Goal: Task Accomplishment & Management: Use online tool/utility

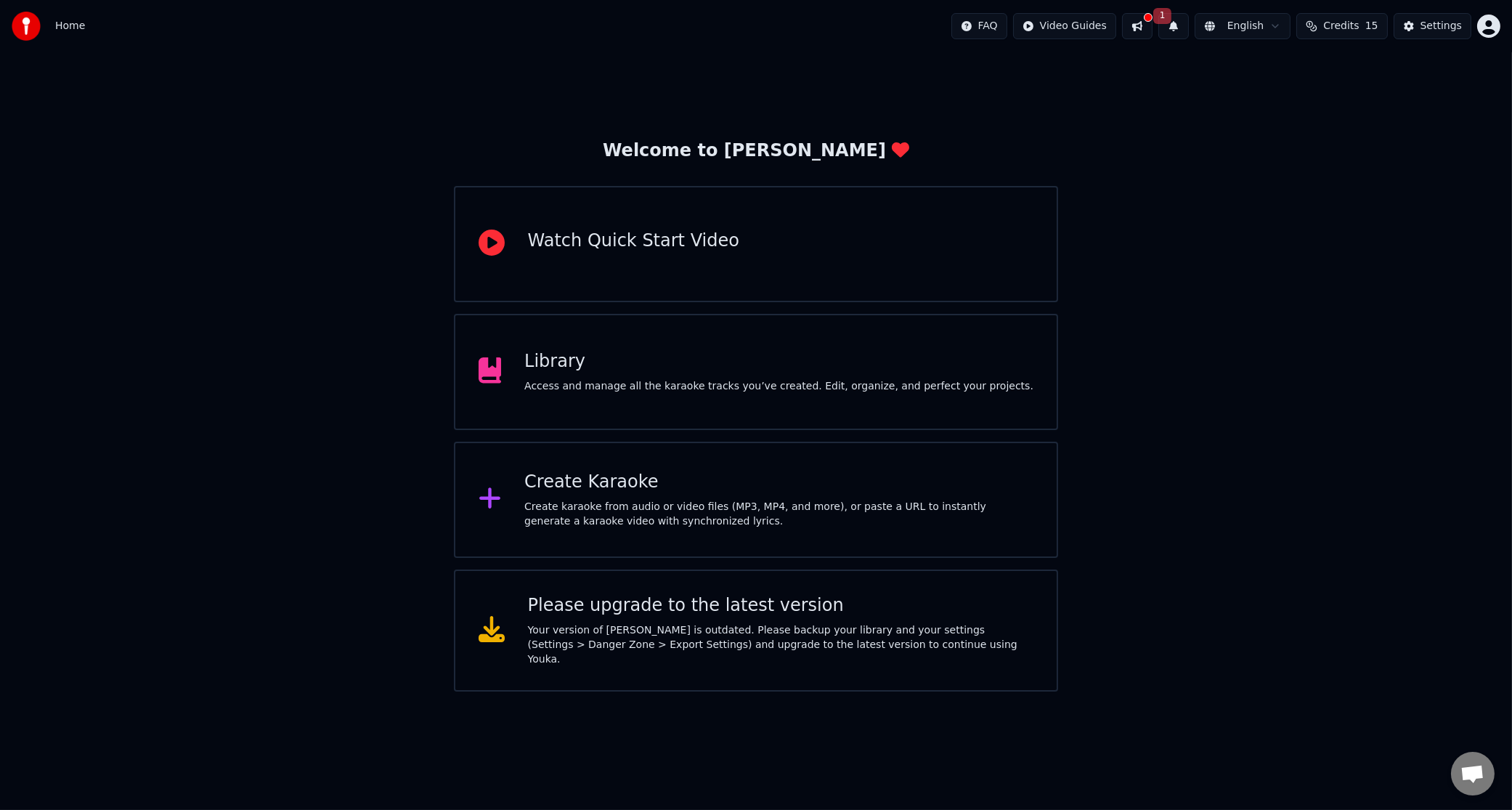
click at [629, 490] on div "Create Karaoke" at bounding box center [778, 482] width 509 height 23
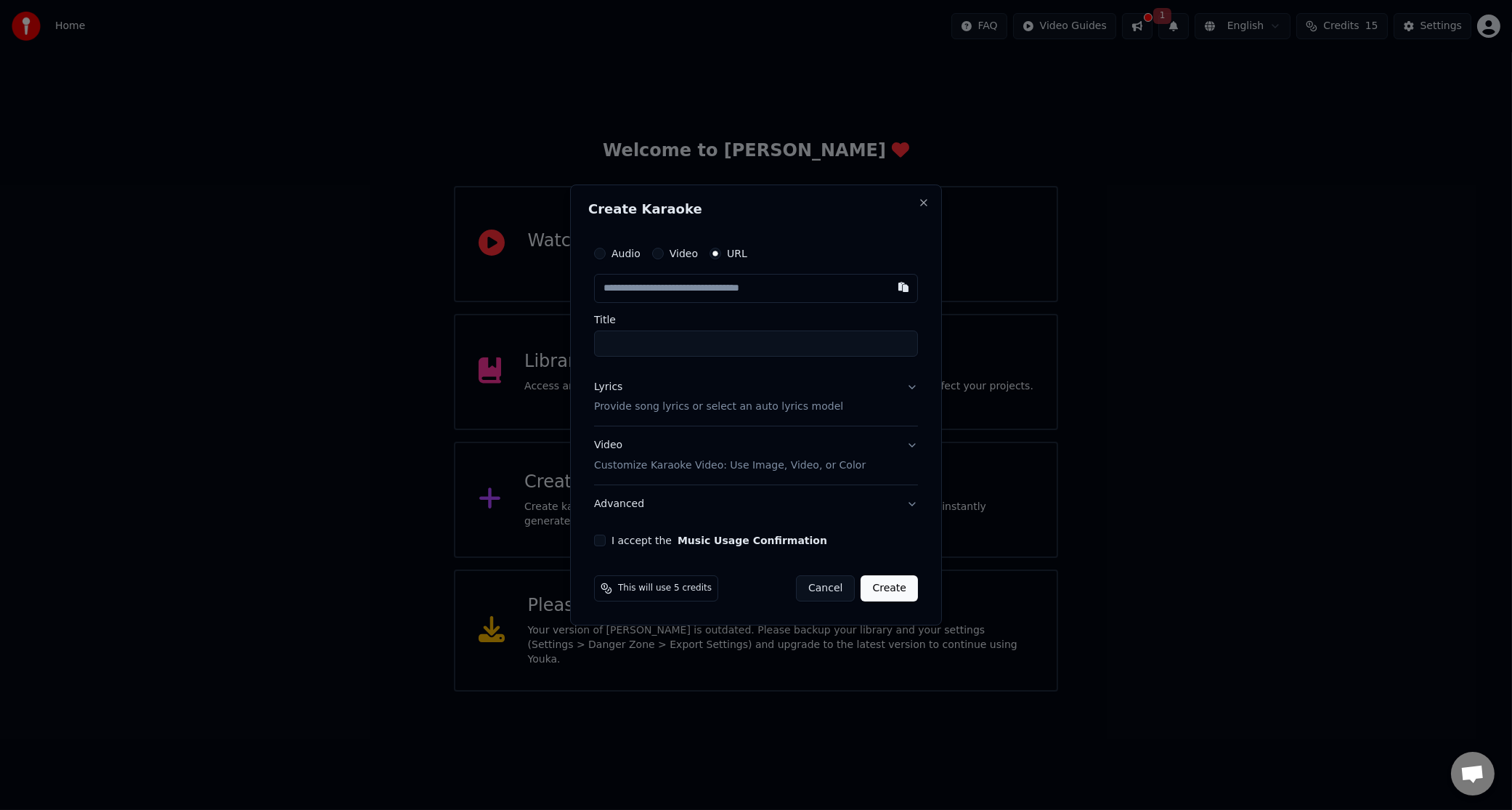
click at [604, 256] on button "Audio" at bounding box center [600, 254] width 12 height 12
click at [644, 287] on div "Choose File" at bounding box center [635, 288] width 82 height 26
type input "**********"
click at [623, 411] on p "Provide song lyrics or select an auto lyrics model" at bounding box center [715, 406] width 249 height 14
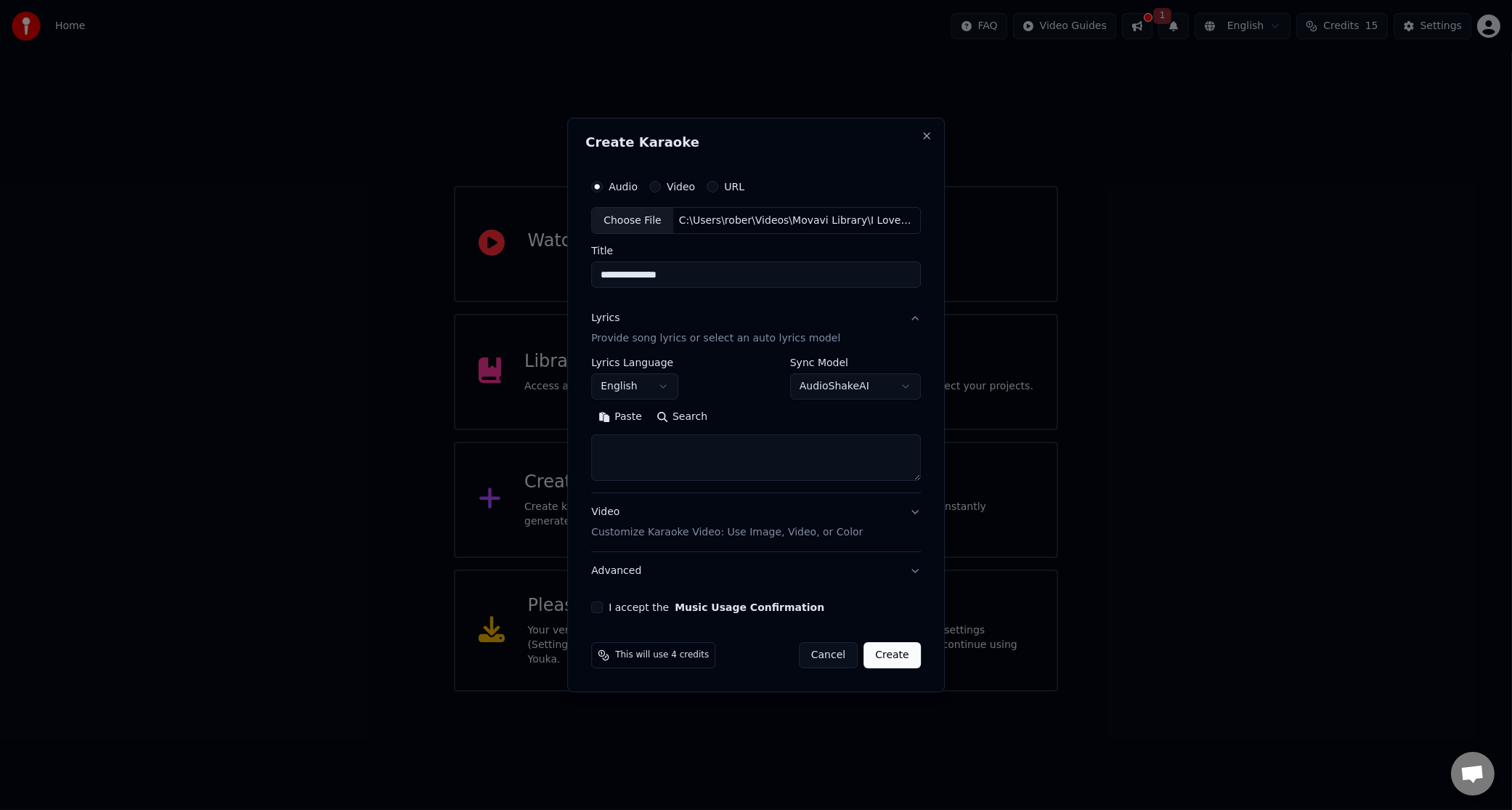
click at [630, 453] on textarea at bounding box center [756, 458] width 330 height 47
paste textarea "**********"
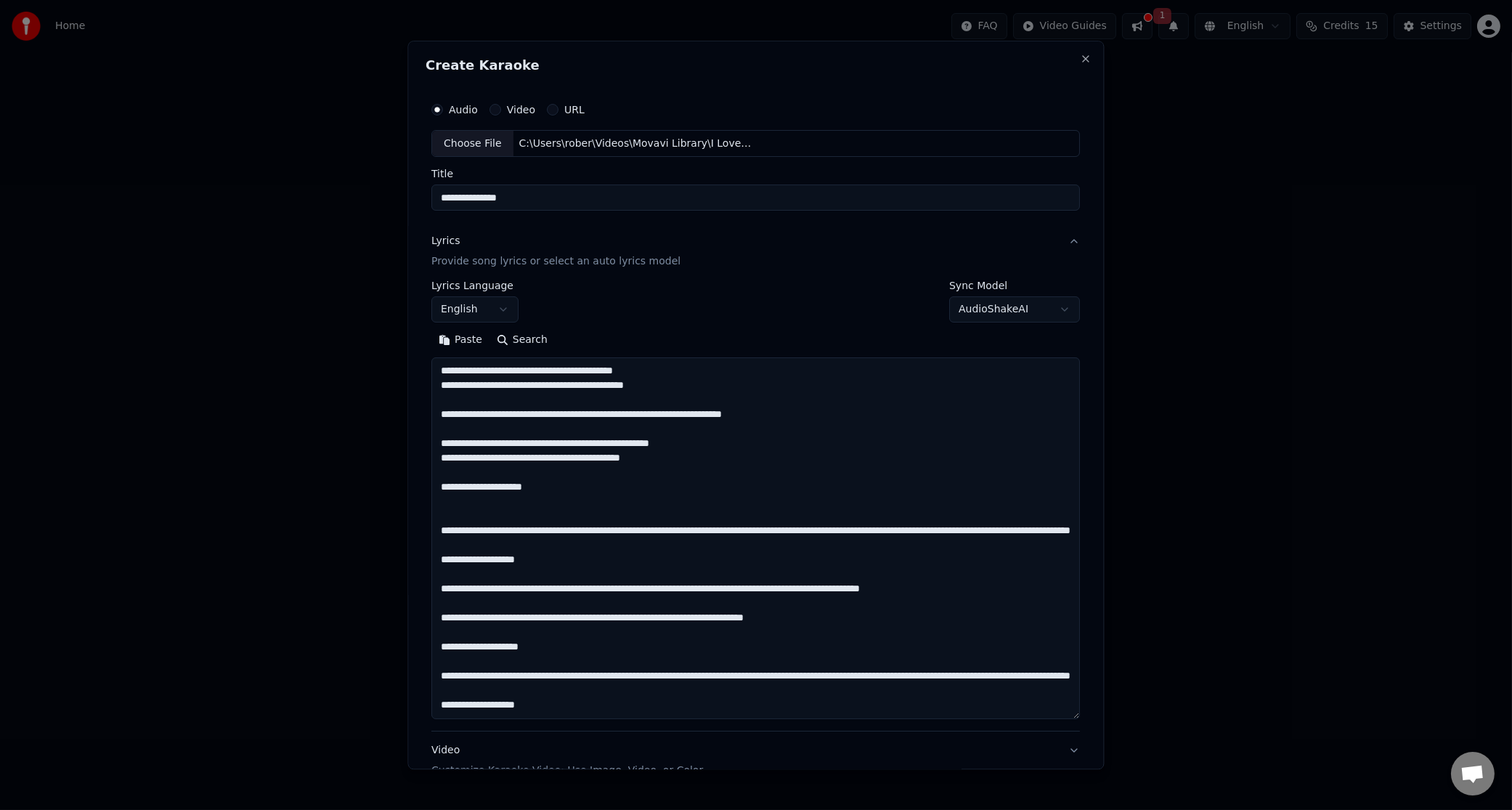
scroll to position [411, 0]
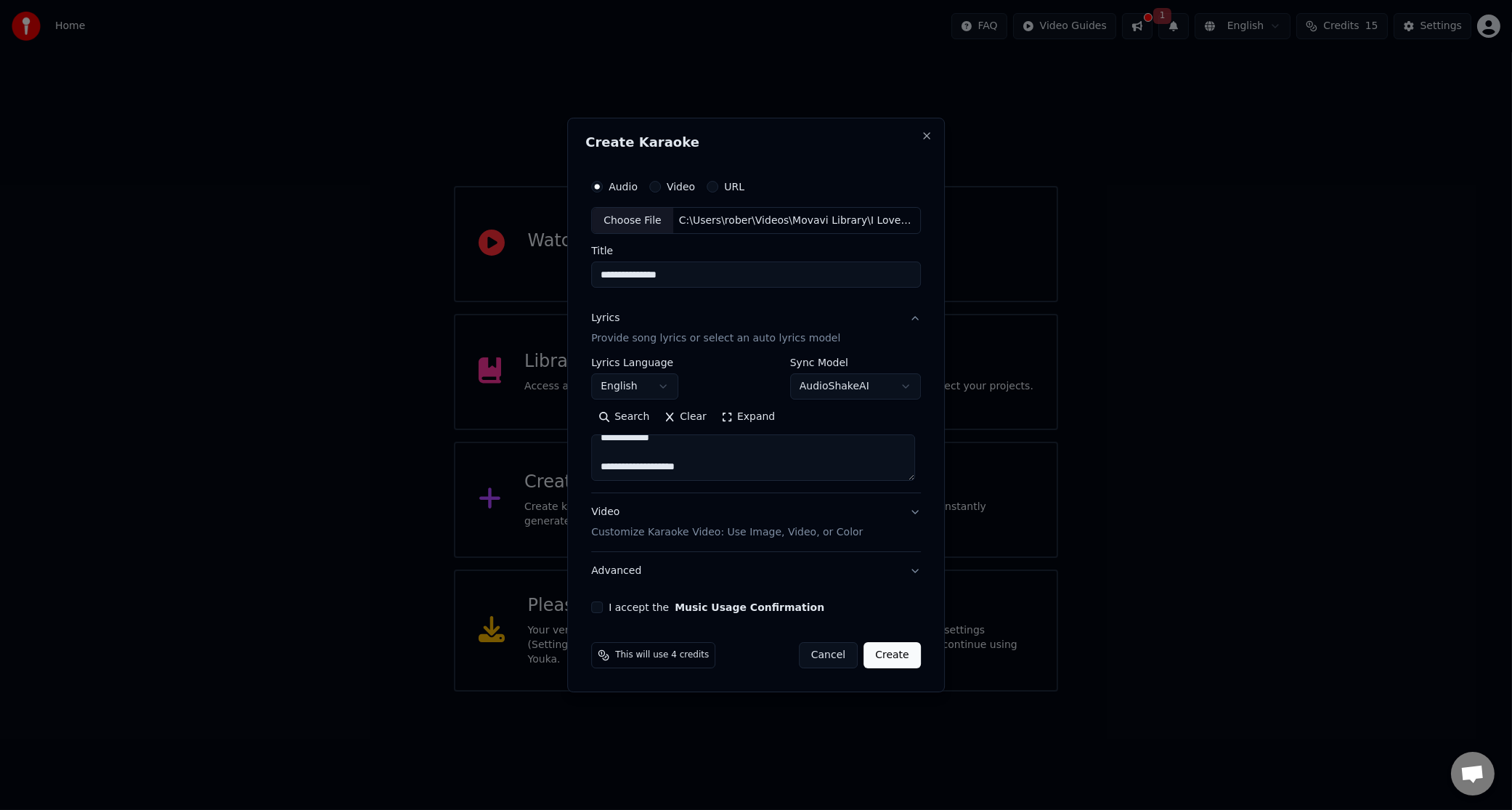
type textarea "**********"
click at [606, 607] on div "I accept the Music Usage Confirmation" at bounding box center [756, 608] width 330 height 12
click at [601, 607] on button "I accept the Music Usage Confirmation" at bounding box center [597, 608] width 12 height 12
click at [887, 657] on button "Create" at bounding box center [893, 655] width 58 height 26
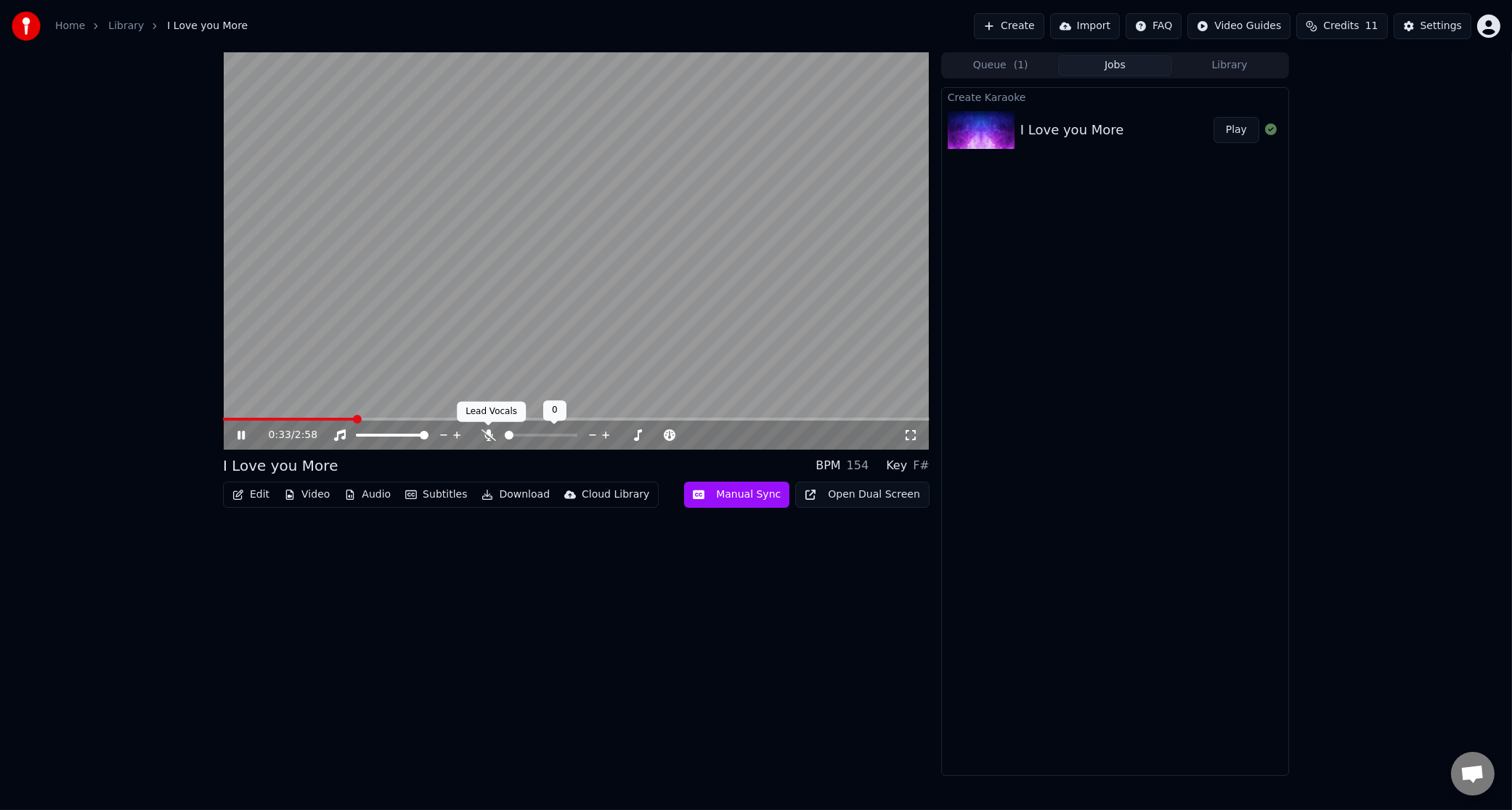
click at [485, 435] on icon at bounding box center [488, 435] width 14 height 12
click at [243, 433] on icon at bounding box center [241, 435] width 8 height 10
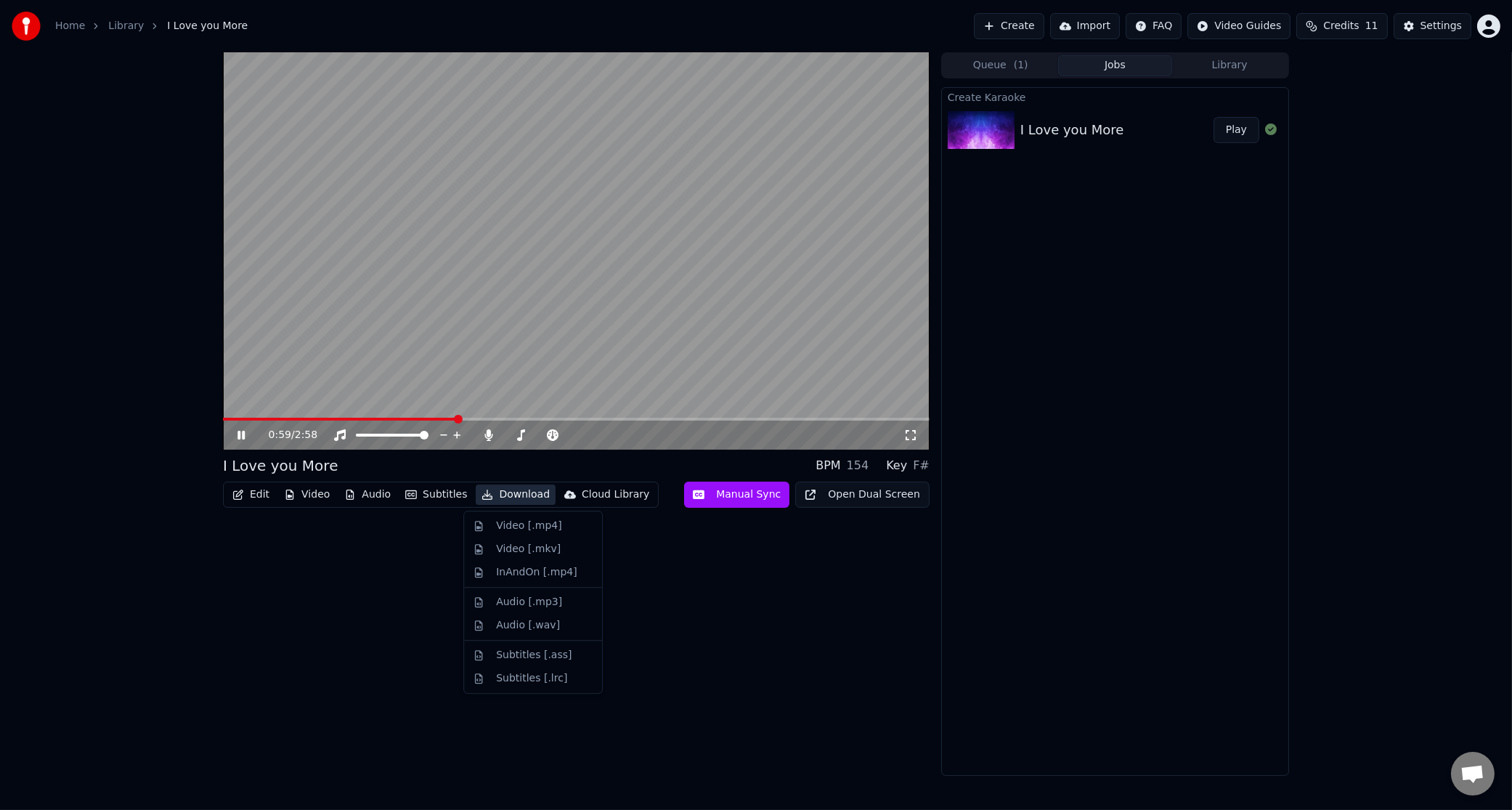
click at [496, 491] on button "Download" at bounding box center [516, 495] width 80 height 20
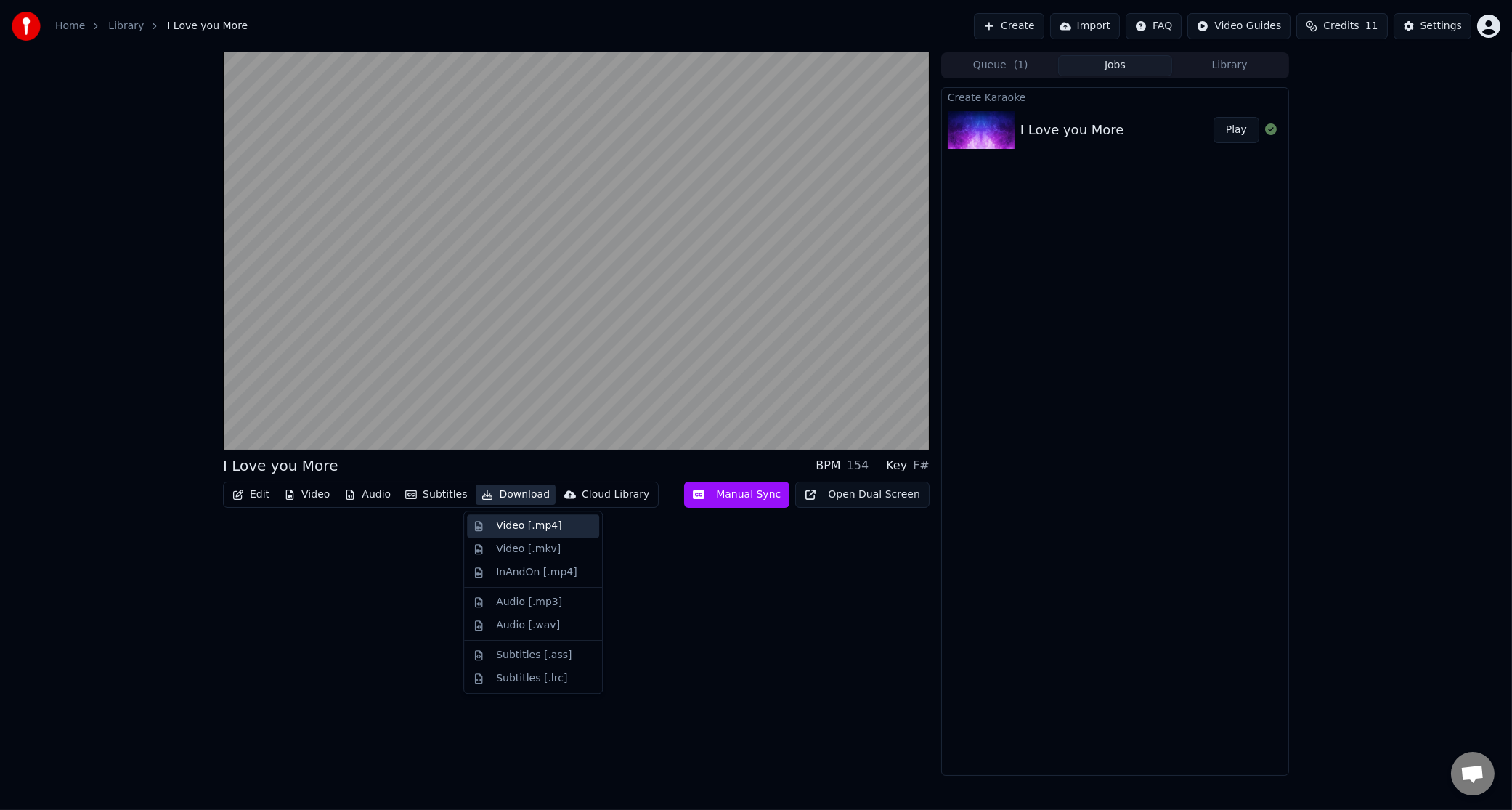
click at [514, 528] on div "Video [.mp4]" at bounding box center [528, 525] width 65 height 14
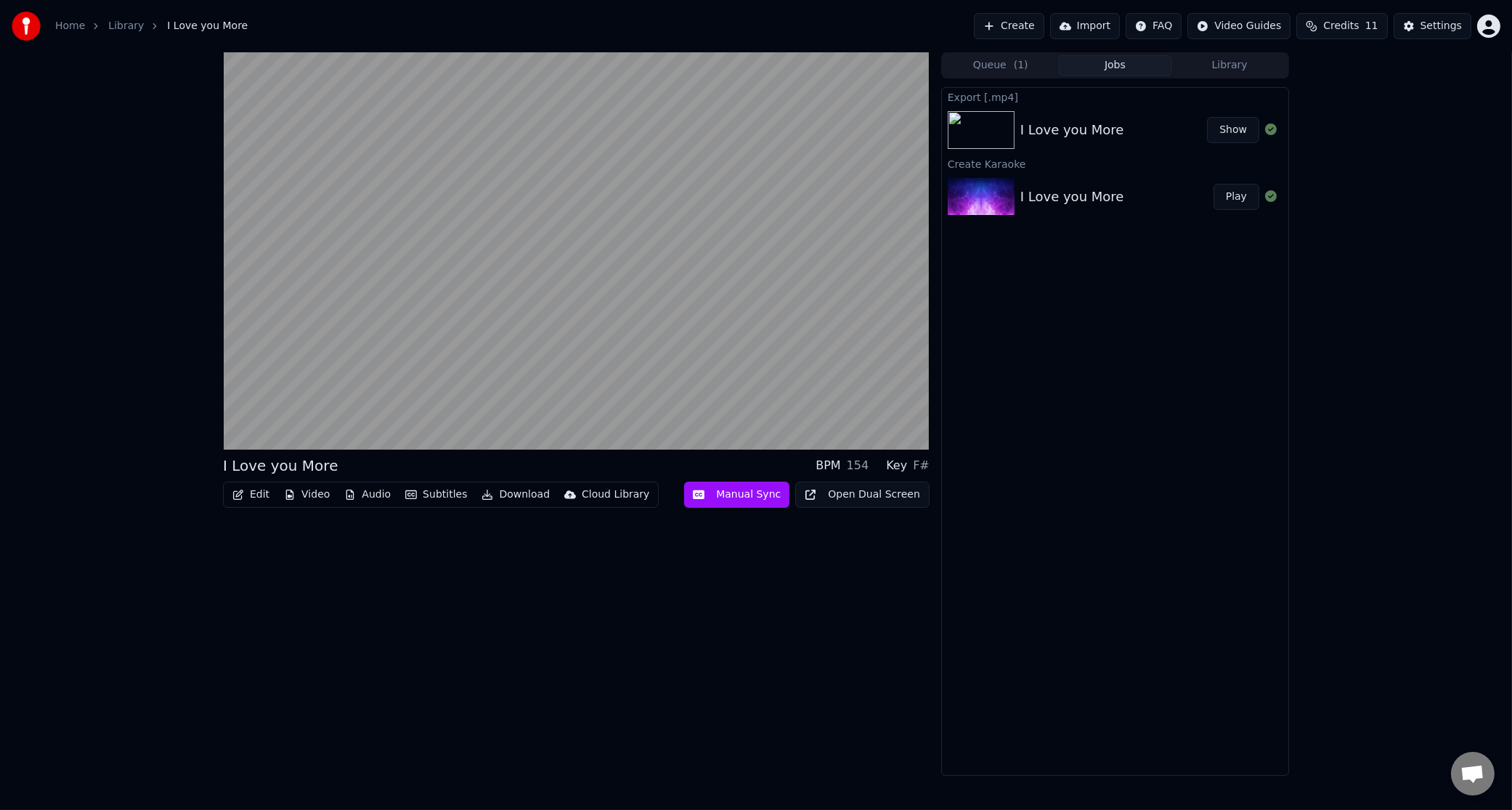
click at [1194, 137] on div "I Love you More" at bounding box center [1114, 130] width 187 height 20
click at [986, 119] on img at bounding box center [981, 130] width 67 height 37
click at [1109, 138] on div "I Love you More" at bounding box center [1072, 130] width 104 height 20
click at [1094, 133] on div "I Love you More" at bounding box center [1072, 130] width 104 height 20
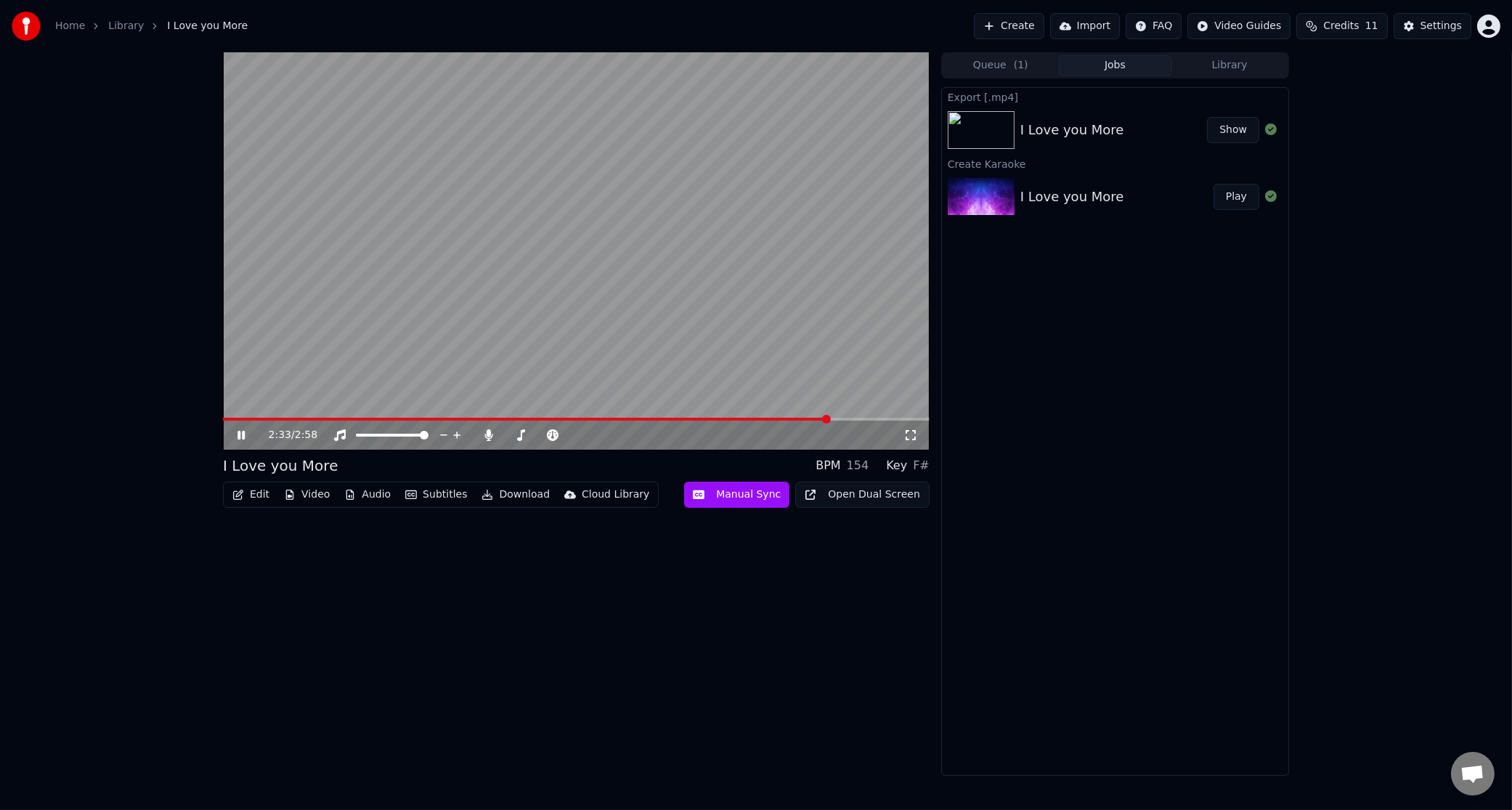
click at [244, 431] on icon at bounding box center [241, 435] width 8 height 8
click at [1166, 194] on div "I Love you More" at bounding box center [1116, 197] width 193 height 20
click at [1171, 139] on div "I Love you More" at bounding box center [1114, 130] width 187 height 20
click at [988, 120] on img at bounding box center [981, 130] width 67 height 37
click at [968, 98] on div "Export [.mp4]" at bounding box center [1115, 96] width 347 height 18
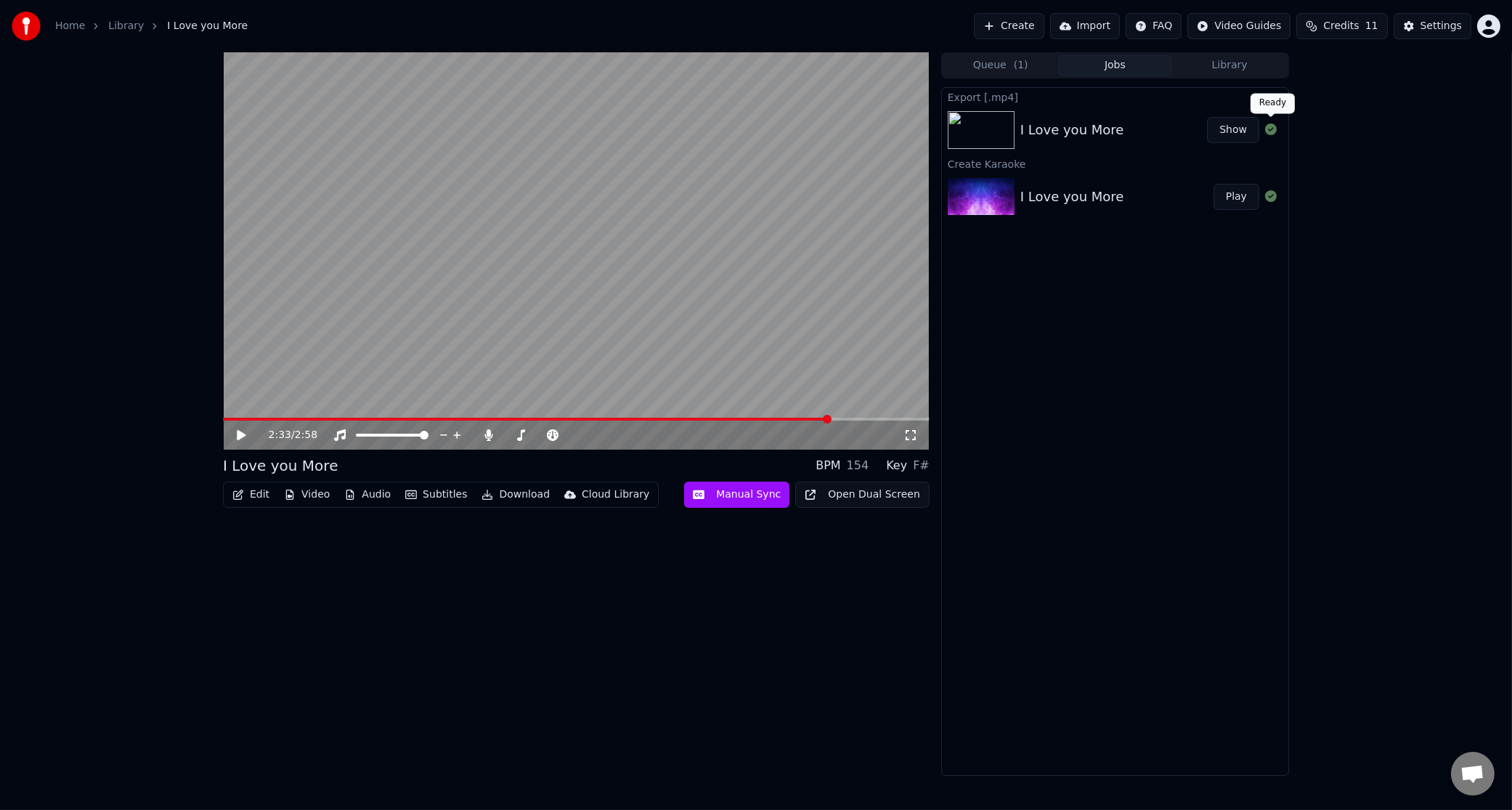
click at [1269, 127] on icon at bounding box center [1271, 129] width 12 height 12
click at [1201, 109] on div "I Love you More Show" at bounding box center [1115, 130] width 347 height 49
click at [1234, 133] on button "Show" at bounding box center [1233, 130] width 53 height 26
